Goal: Transaction & Acquisition: Purchase product/service

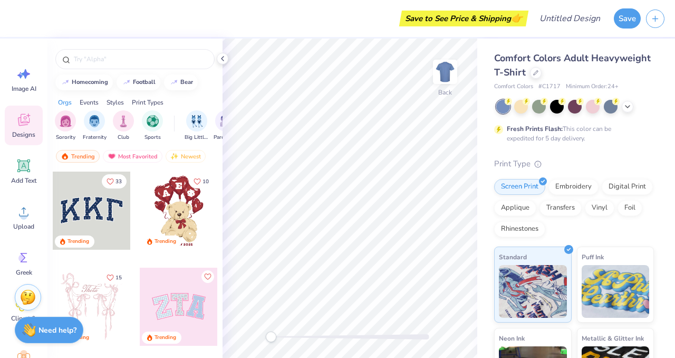
click at [92, 215] on div at bounding box center [92, 210] width 78 height 78
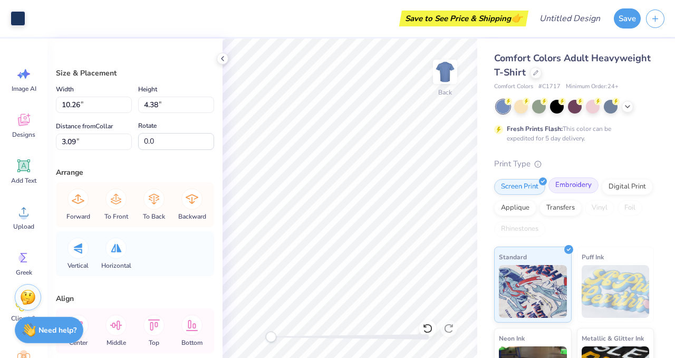
click at [569, 185] on div "Embroidery" at bounding box center [573, 185] width 50 height 16
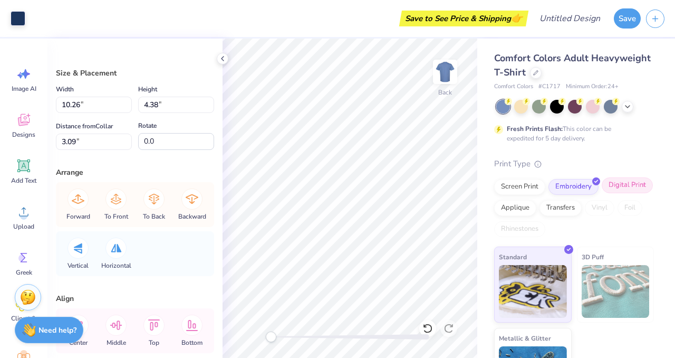
click at [614, 191] on div "Digital Print" at bounding box center [627, 185] width 51 height 16
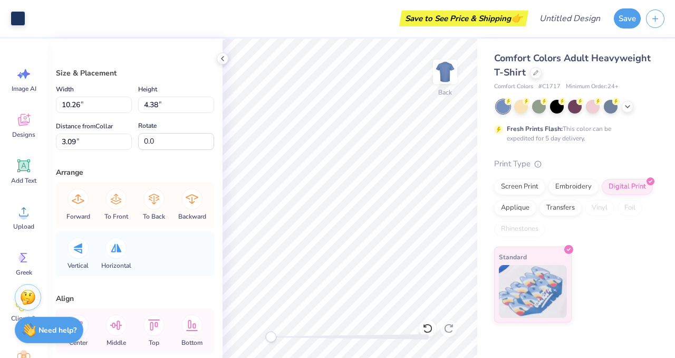
click at [503, 216] on div "Screen Print Embroidery Digital Print Applique Transfers Vinyl Foil Rhinestones" at bounding box center [574, 208] width 160 height 58
click at [523, 208] on div "Applique" at bounding box center [515, 206] width 42 height 16
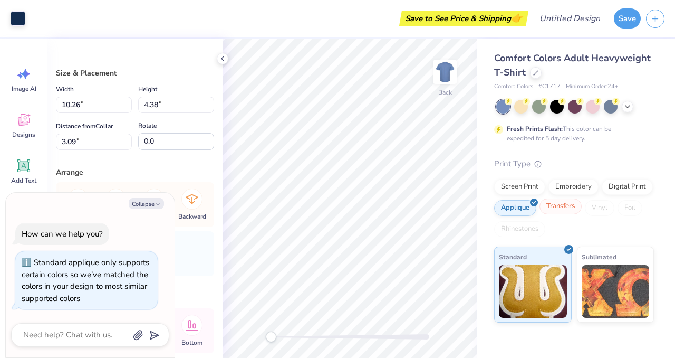
click at [566, 209] on div "Transfers" at bounding box center [560, 206] width 42 height 16
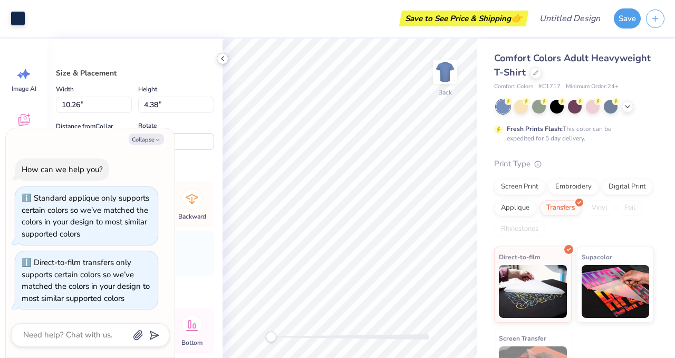
click at [226, 60] on icon at bounding box center [222, 58] width 8 height 8
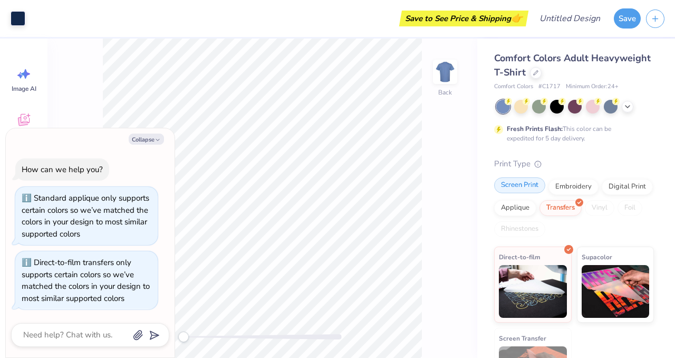
click at [524, 184] on div "Screen Print" at bounding box center [519, 185] width 51 height 16
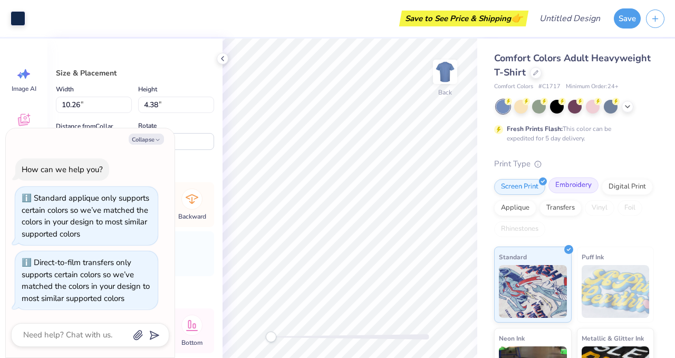
click at [566, 189] on div "Embroidery" at bounding box center [573, 185] width 50 height 16
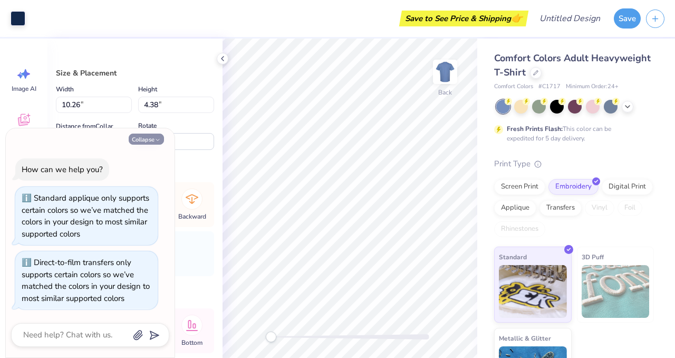
click at [143, 138] on button "Collapse" at bounding box center [146, 138] width 35 height 11
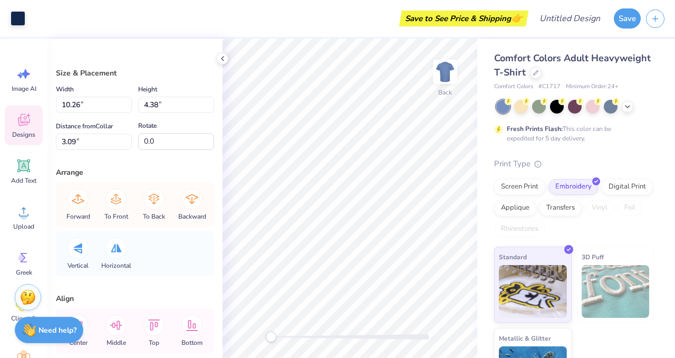
click at [20, 119] on icon at bounding box center [23, 121] width 10 height 8
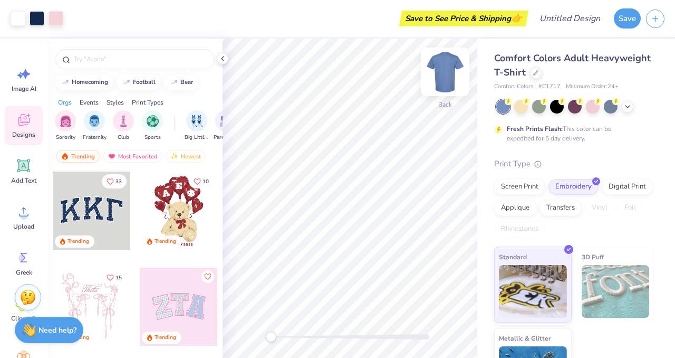
click at [439, 72] on img at bounding box center [445, 72] width 42 height 42
click at [541, 73] on div "Comfort Colors Adult Heavyweight T-Shirt" at bounding box center [574, 65] width 160 height 28
click at [536, 72] on icon at bounding box center [535, 71] width 5 height 5
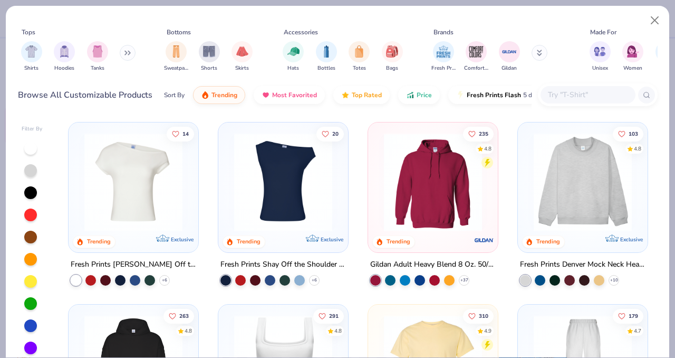
click at [261, 196] on img at bounding box center [283, 182] width 109 height 98
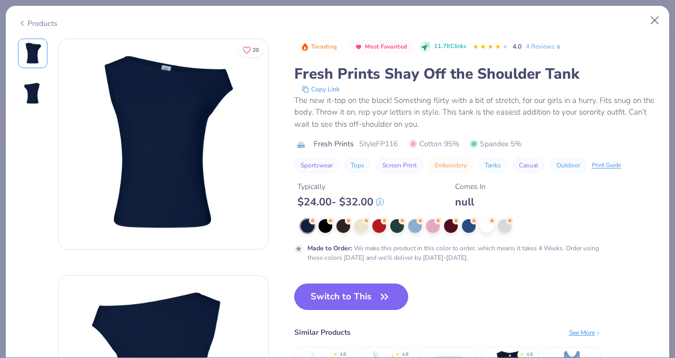
click at [345, 299] on button "Switch to This" at bounding box center [351, 296] width 114 height 26
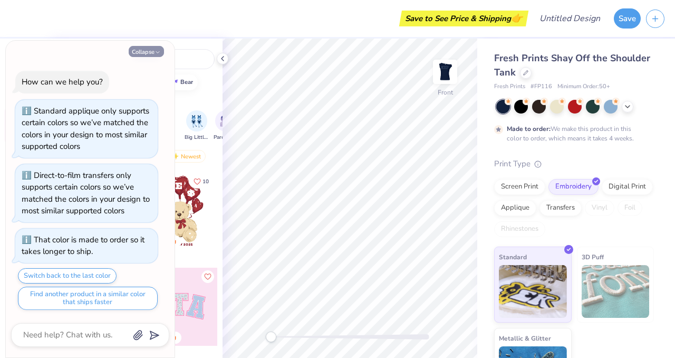
click at [151, 50] on button "Collapse" at bounding box center [146, 51] width 35 height 11
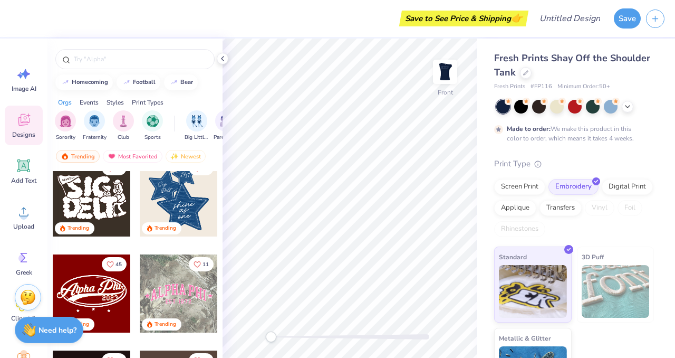
scroll to position [302, 0]
click at [180, 203] on div at bounding box center [179, 197] width 78 height 78
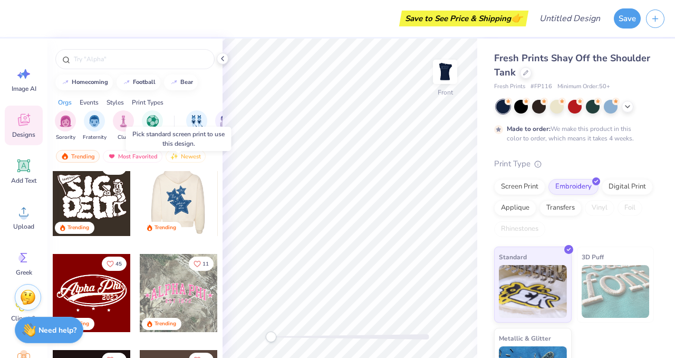
click at [172, 202] on div at bounding box center [178, 197] width 78 height 78
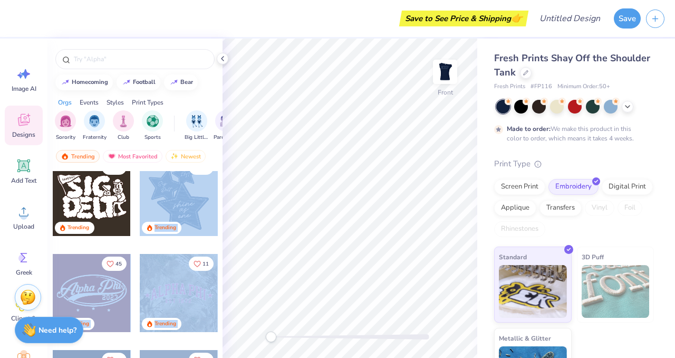
click at [343, 156] on div "Save to See Price & Shipping 👉 Design Title Save Image AI Designs Add Text Uplo…" at bounding box center [337, 179] width 675 height 358
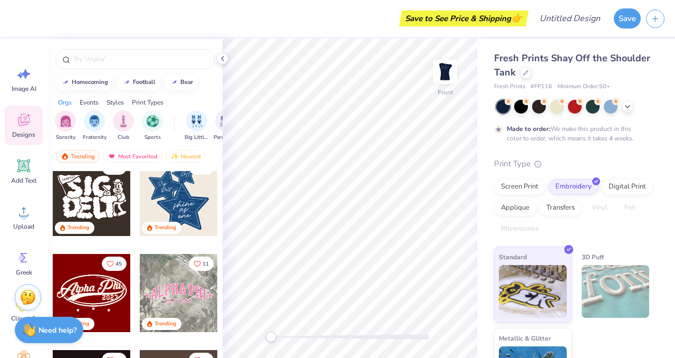
click at [186, 199] on div at bounding box center [179, 197] width 78 height 78
click at [514, 186] on div "Screen Print" at bounding box center [519, 185] width 51 height 16
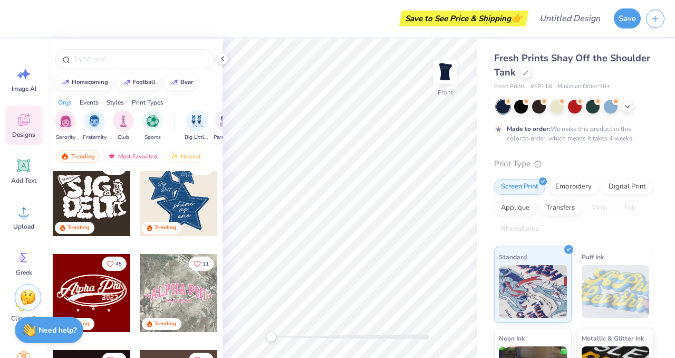
click at [187, 202] on div at bounding box center [179, 197] width 78 height 78
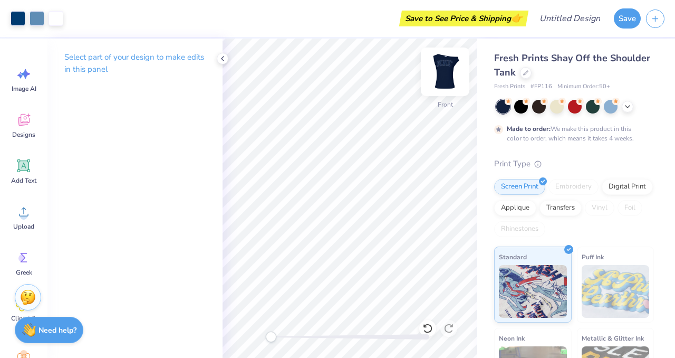
click at [441, 72] on img at bounding box center [445, 72] width 42 height 42
click at [450, 72] on img at bounding box center [444, 71] width 21 height 21
click at [448, 67] on img at bounding box center [445, 72] width 42 height 42
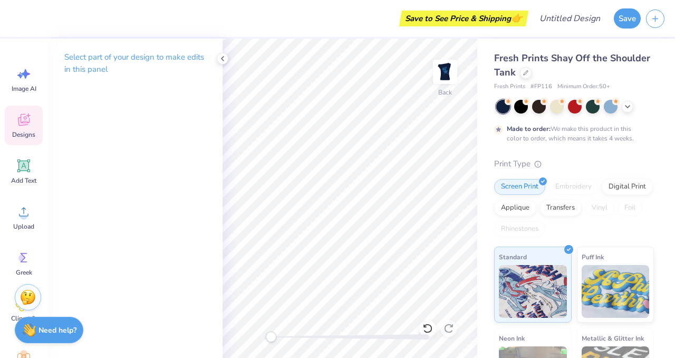
click at [13, 121] on div "Designs" at bounding box center [24, 125] width 38 height 40
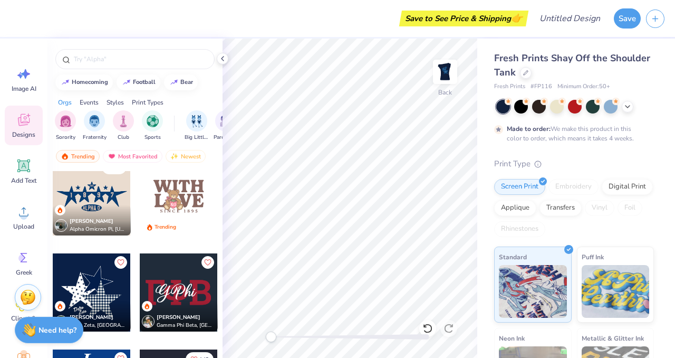
scroll to position [1935, 0]
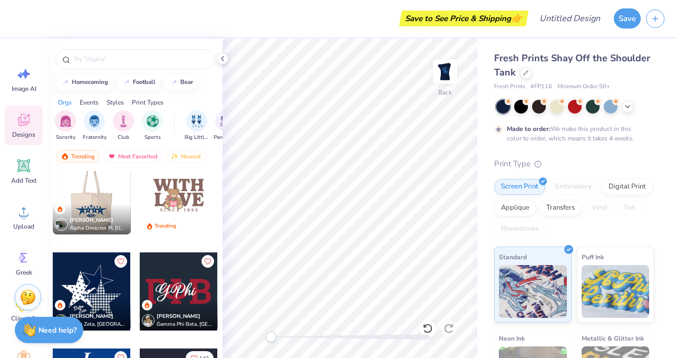
click at [53, 190] on div at bounding box center [14, 195] width 78 height 78
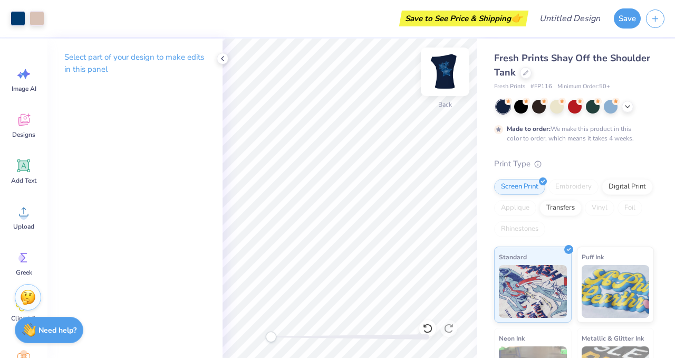
click at [441, 89] on img at bounding box center [445, 72] width 42 height 42
click at [523, 74] on icon at bounding box center [525, 71] width 5 height 5
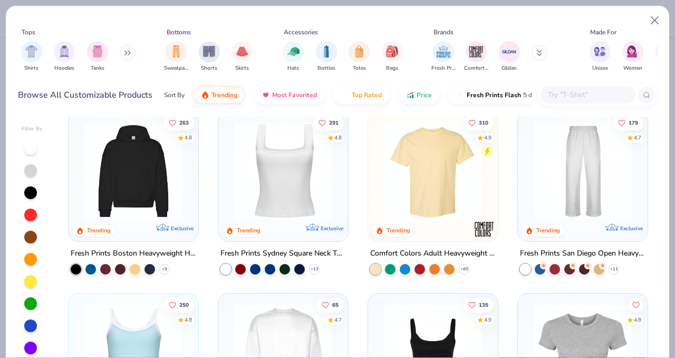
scroll to position [187, 0]
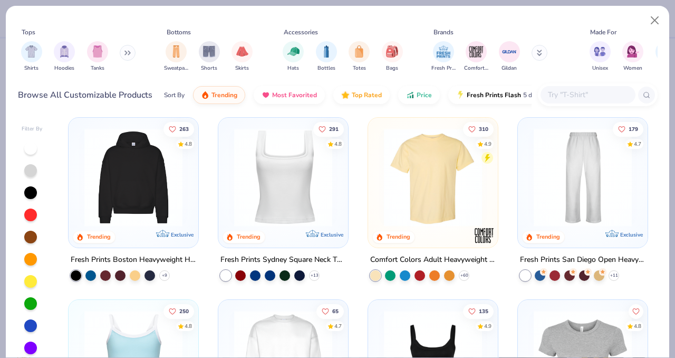
click at [122, 208] on img at bounding box center [133, 177] width 109 height 98
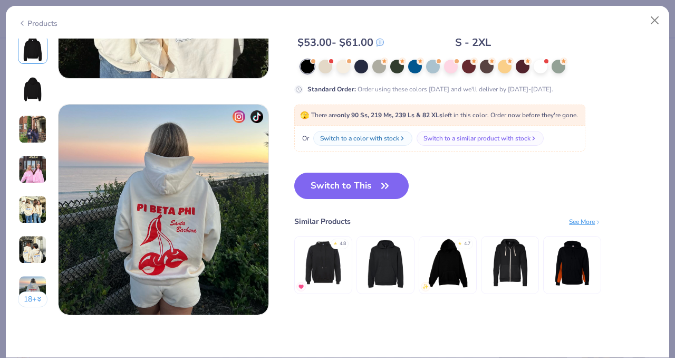
scroll to position [1347, 0]
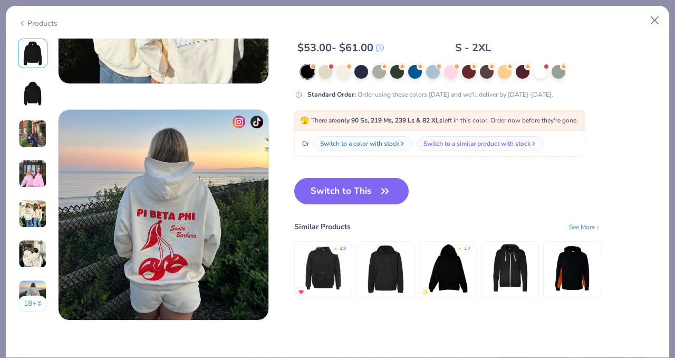
drag, startPoint x: 358, startPoint y: 189, endPoint x: 462, endPoint y: 88, distance: 145.4
click at [358, 189] on button "Switch to This" at bounding box center [351, 191] width 114 height 26
click at [448, 71] on div at bounding box center [451, 72] width 14 height 14
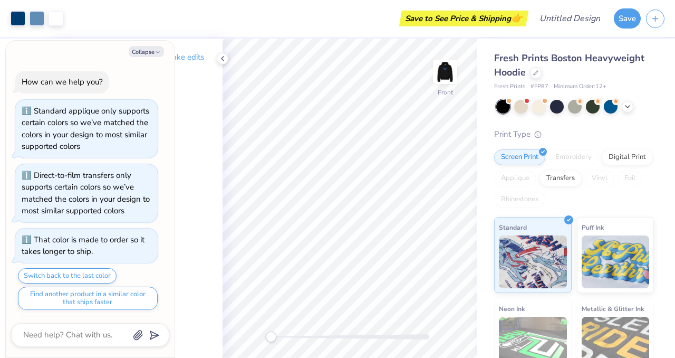
scroll to position [190, 0]
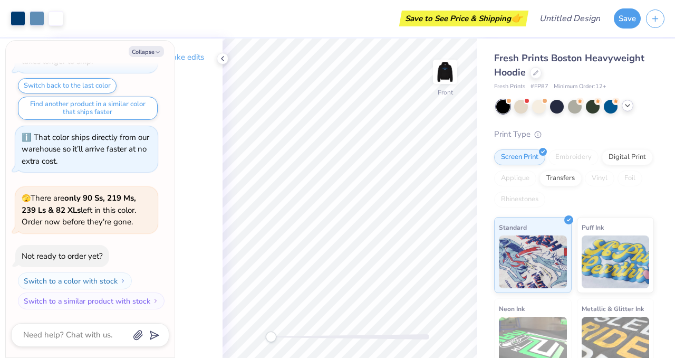
click at [630, 107] on icon at bounding box center [627, 105] width 8 height 8
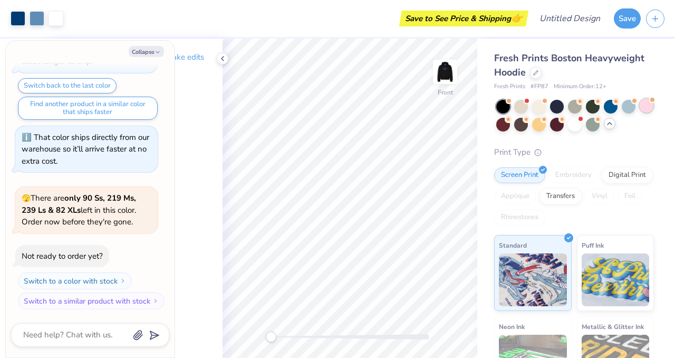
click at [652, 105] on div at bounding box center [647, 106] width 14 height 14
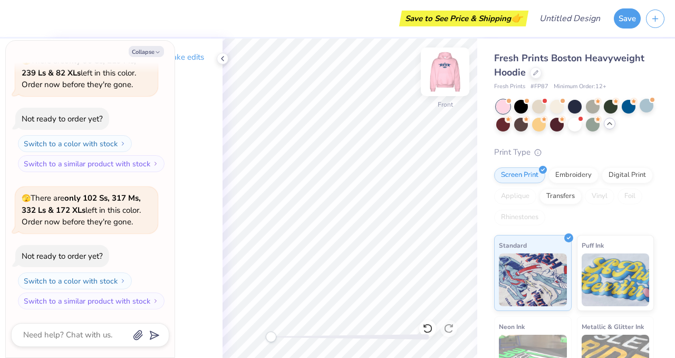
click at [446, 73] on img at bounding box center [445, 72] width 42 height 42
click at [446, 73] on img at bounding box center [444, 71] width 21 height 21
click at [448, 66] on img at bounding box center [445, 72] width 42 height 42
click at [443, 70] on img at bounding box center [445, 72] width 42 height 42
click at [443, 70] on img at bounding box center [444, 71] width 21 height 21
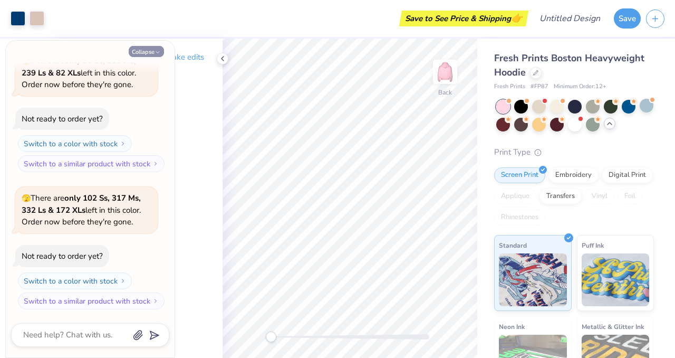
click at [156, 52] on icon "button" at bounding box center [157, 52] width 6 height 6
type textarea "x"
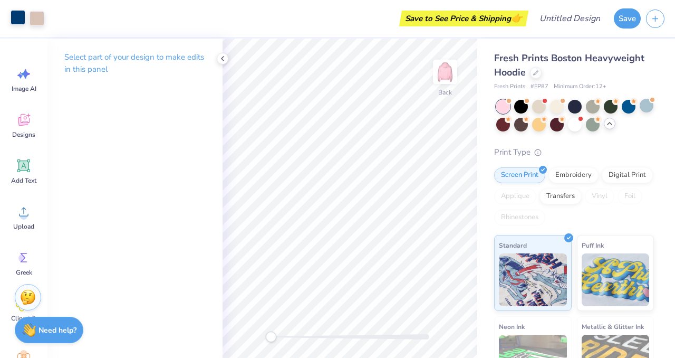
click at [20, 13] on div at bounding box center [18, 17] width 15 height 15
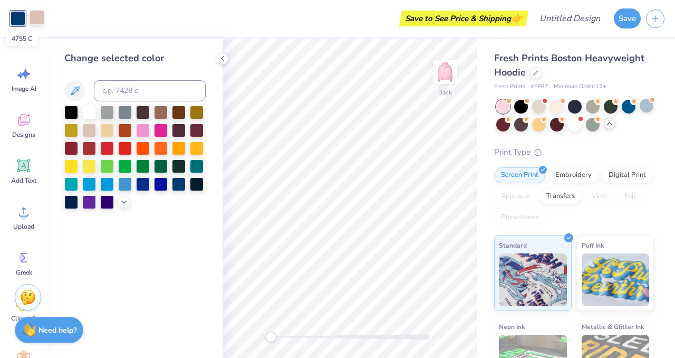
click at [42, 18] on div at bounding box center [37, 17] width 15 height 15
click at [568, 190] on div "Transfers" at bounding box center [560, 195] width 42 height 16
